Goal: Find specific page/section: Find specific page/section

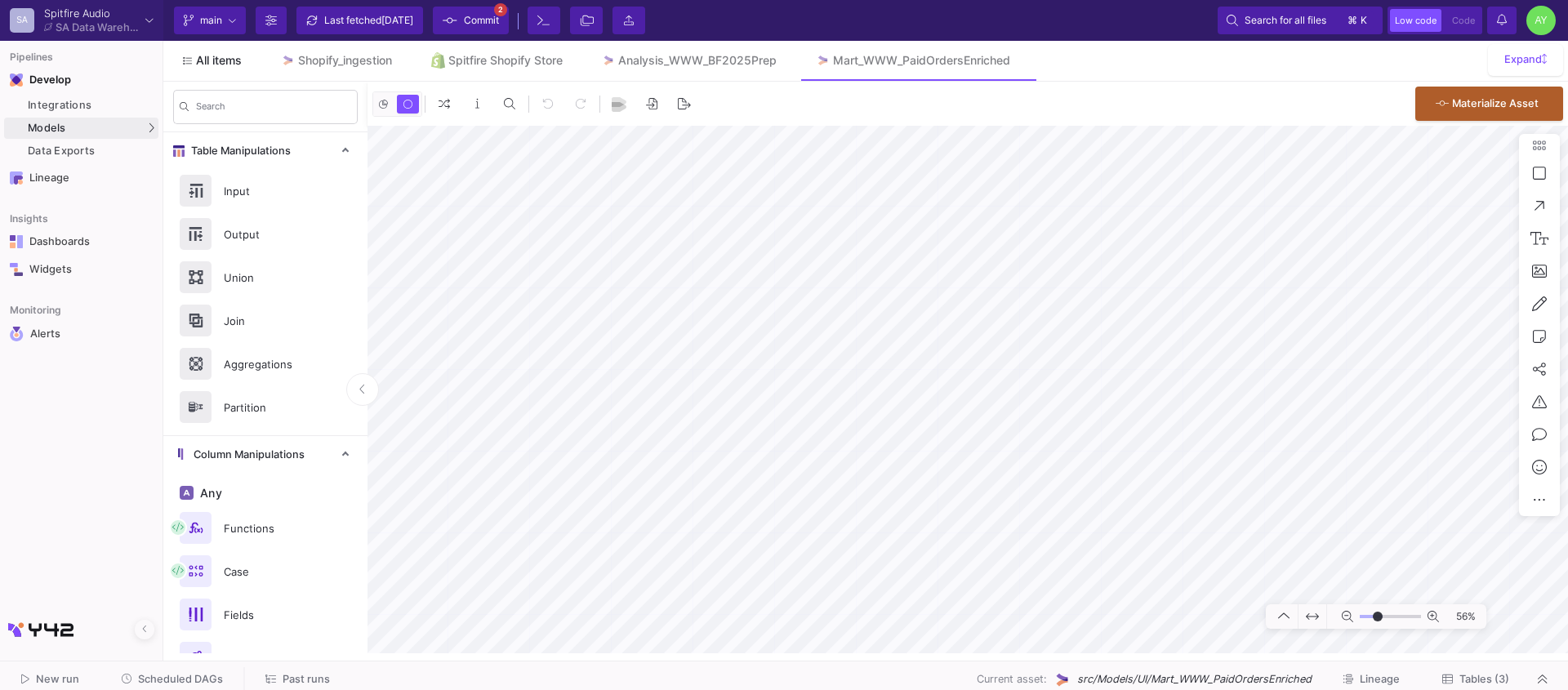
click at [215, 66] on span "All items" at bounding box center [219, 61] width 46 height 13
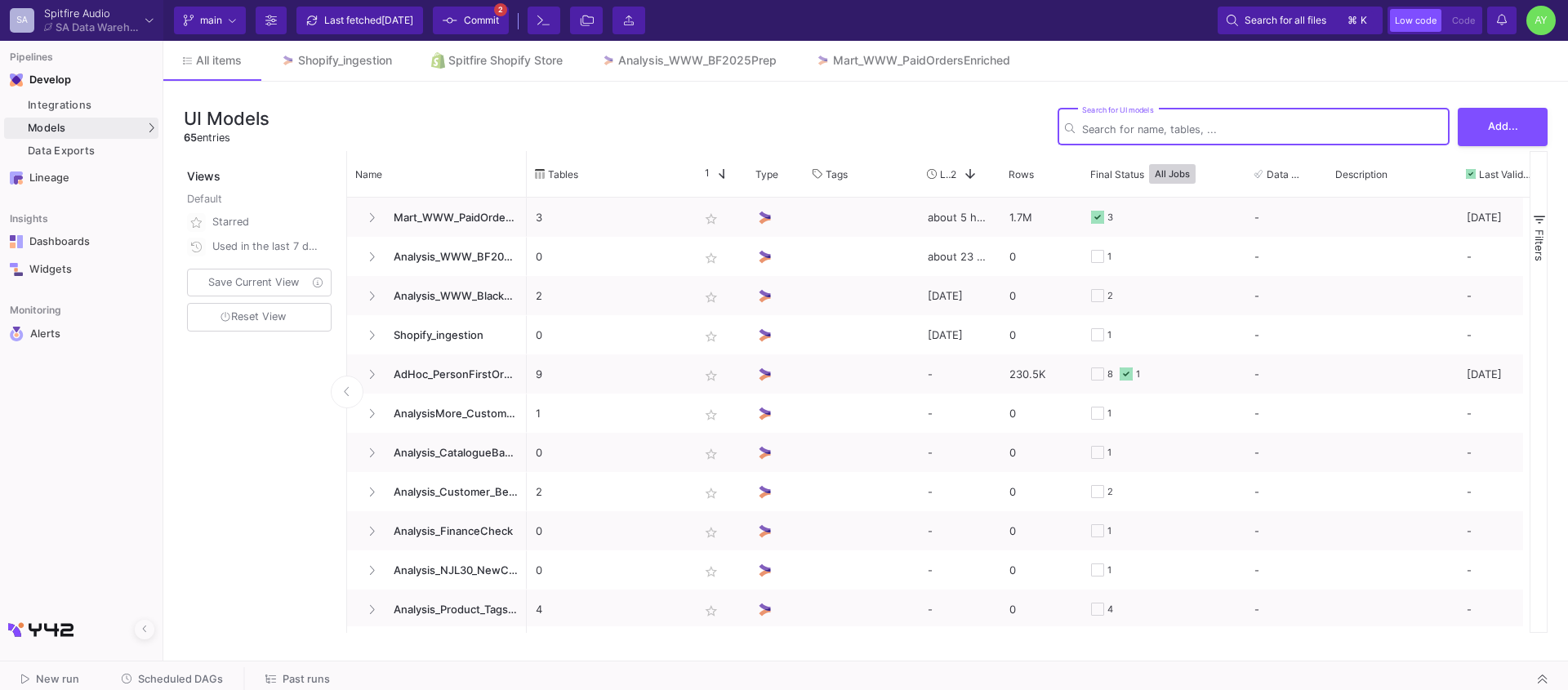
click at [1235, 129] on input "Search for UI models" at bounding box center [1262, 129] width 360 height 12
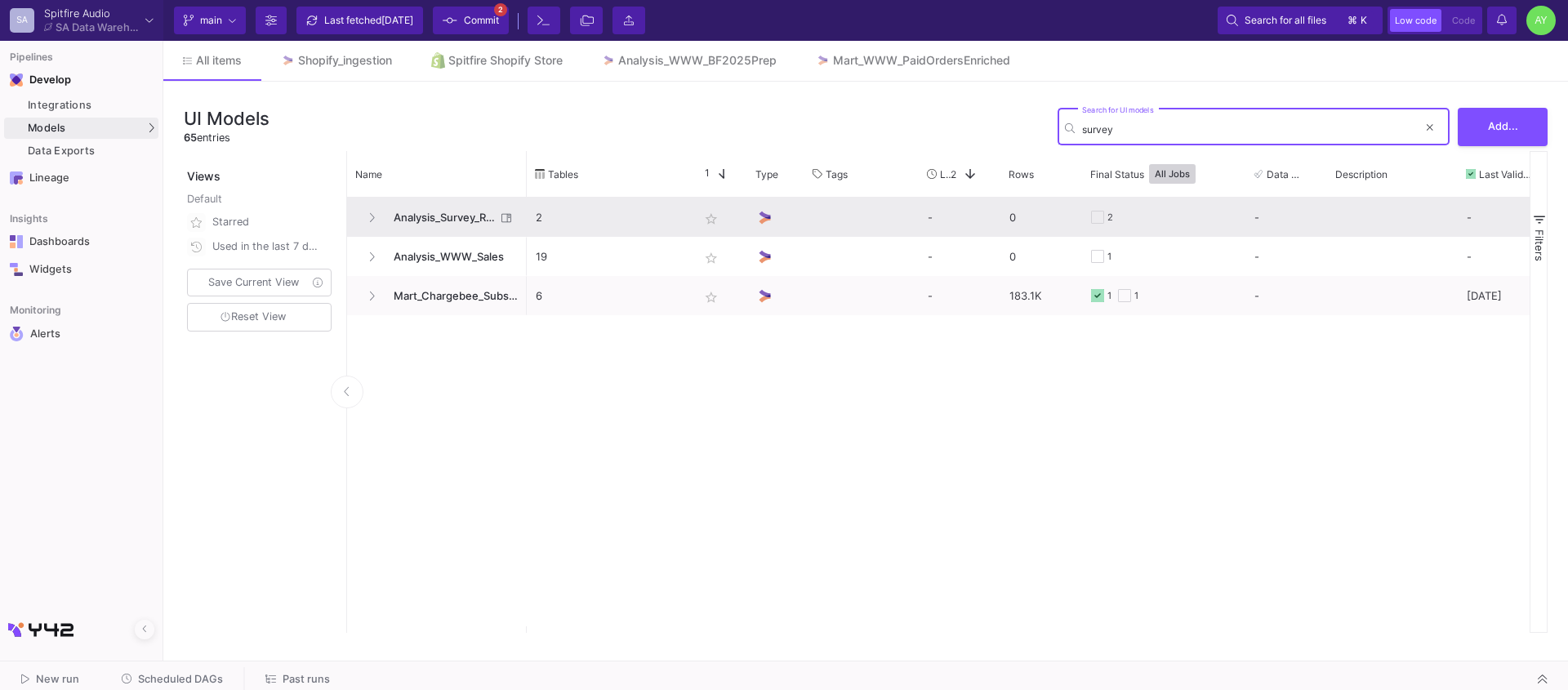
type input "survey"
click at [443, 213] on span "Analysis_Survey_Responses" at bounding box center [439, 217] width 111 height 38
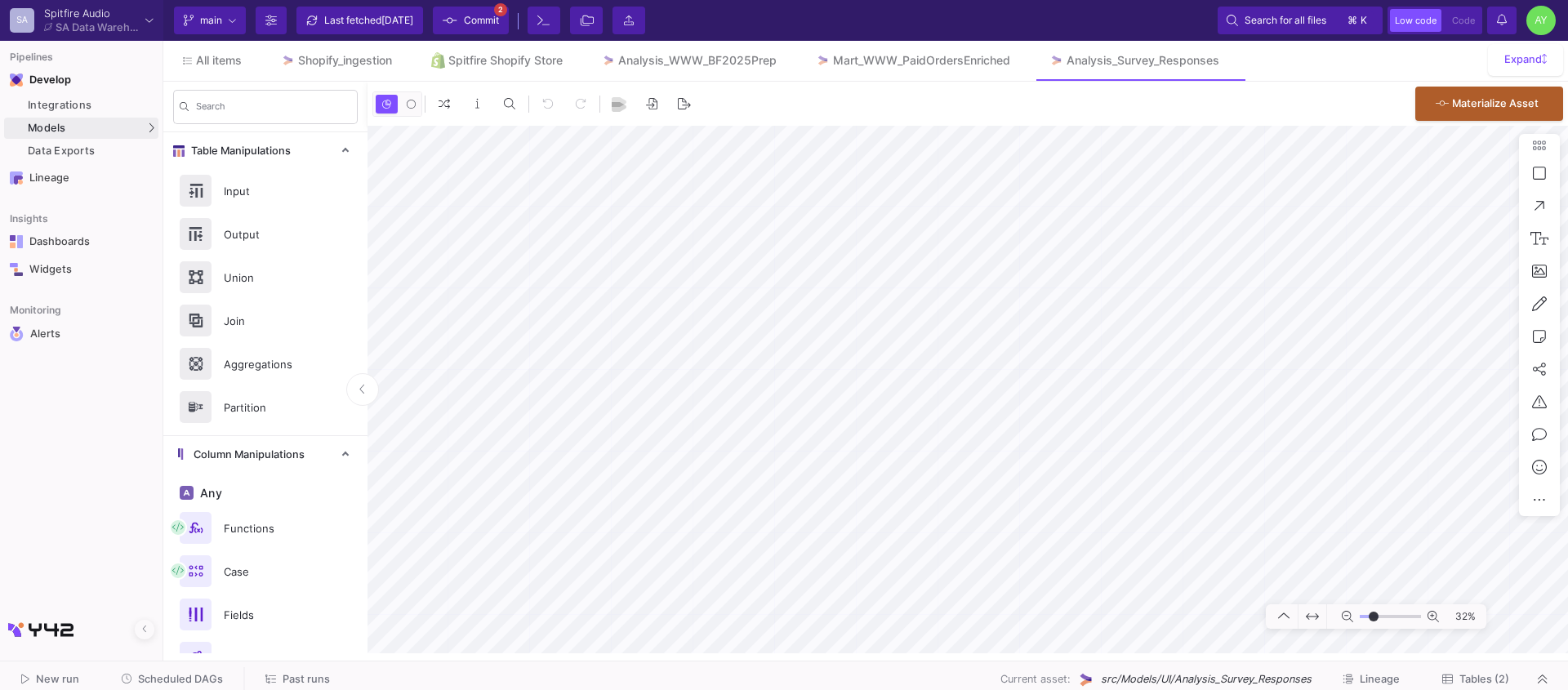
type input "-7"
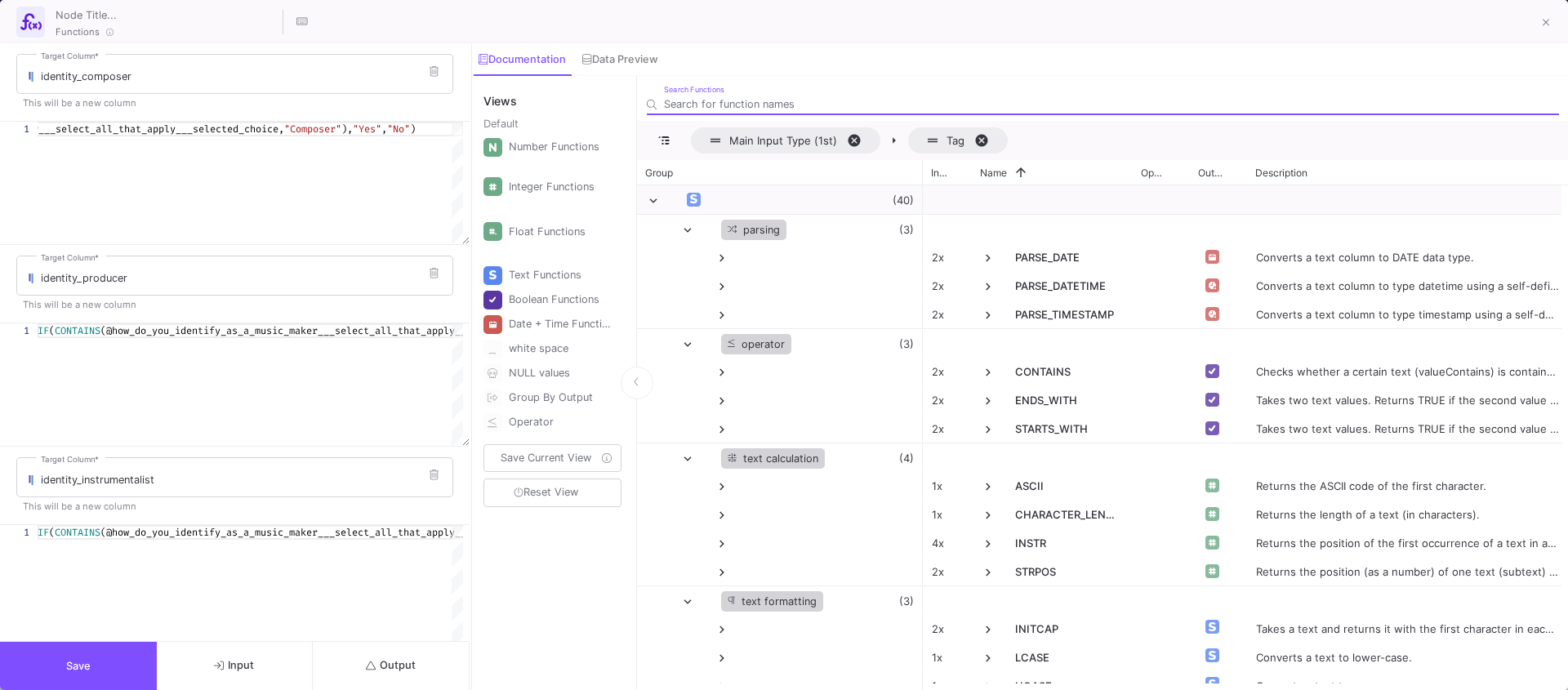
click at [76, 661] on span "Save" at bounding box center [78, 666] width 25 height 12
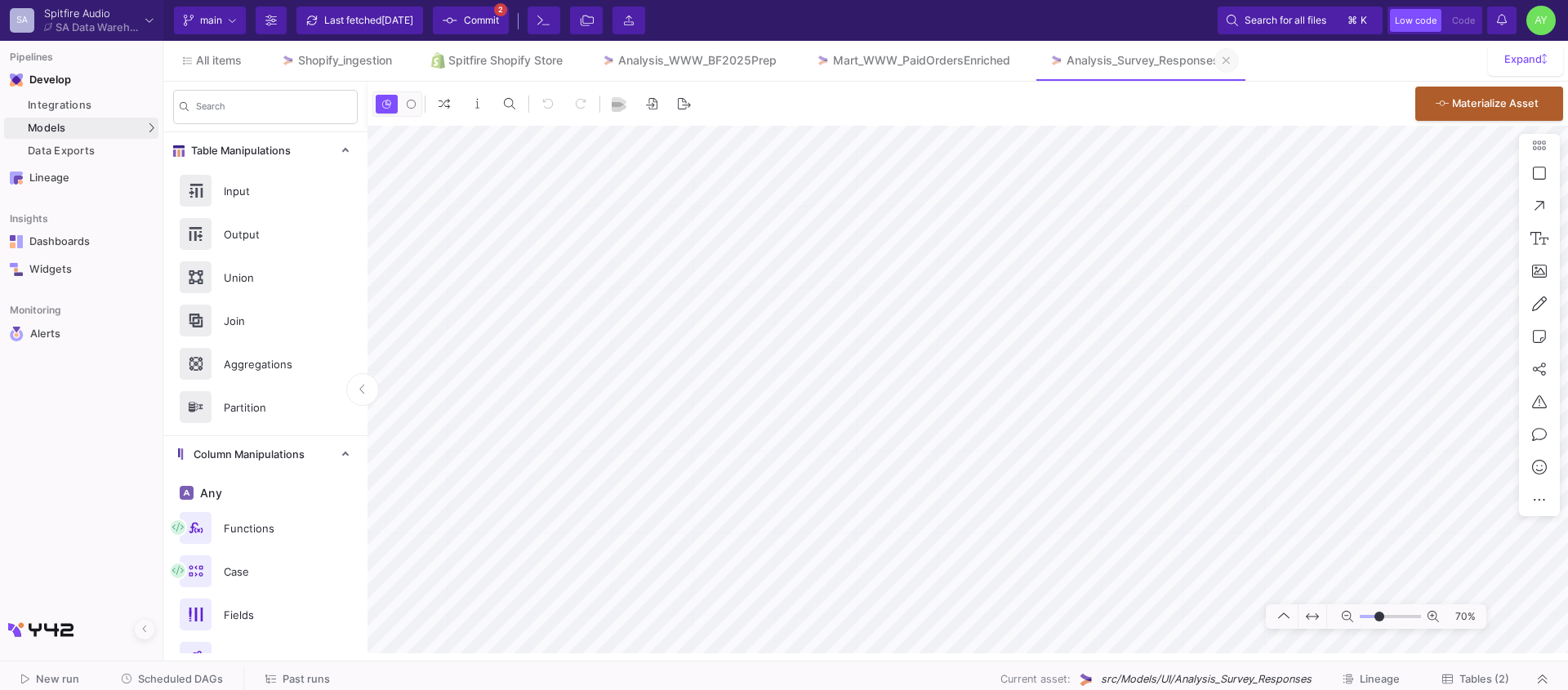
click at [1230, 57] on icon at bounding box center [1226, 60] width 8 height 11
